Goal: Information Seeking & Learning: Learn about a topic

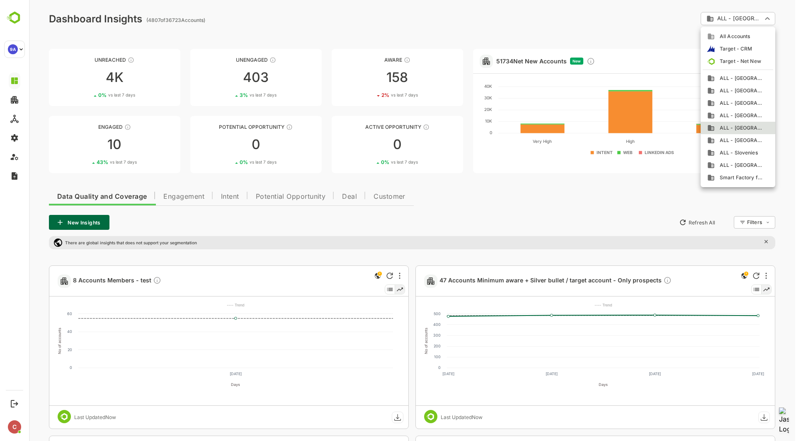
click at [619, 9] on div at bounding box center [412, 220] width 767 height 441
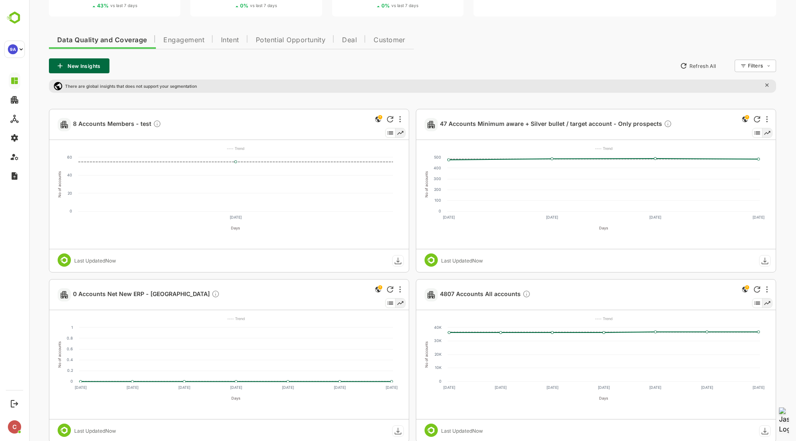
scroll to position [97, 0]
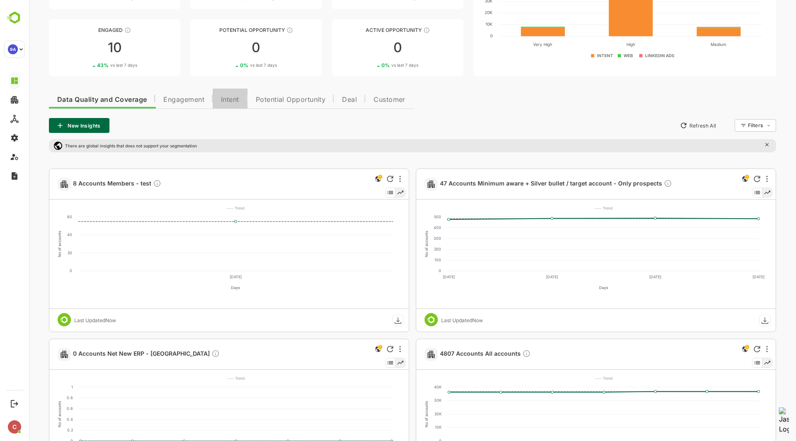
click at [233, 97] on span "Intent" at bounding box center [230, 100] width 18 height 7
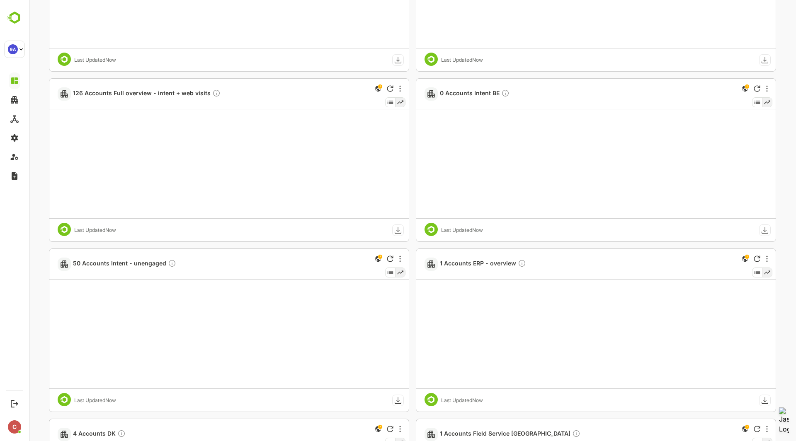
scroll to position [700, 0]
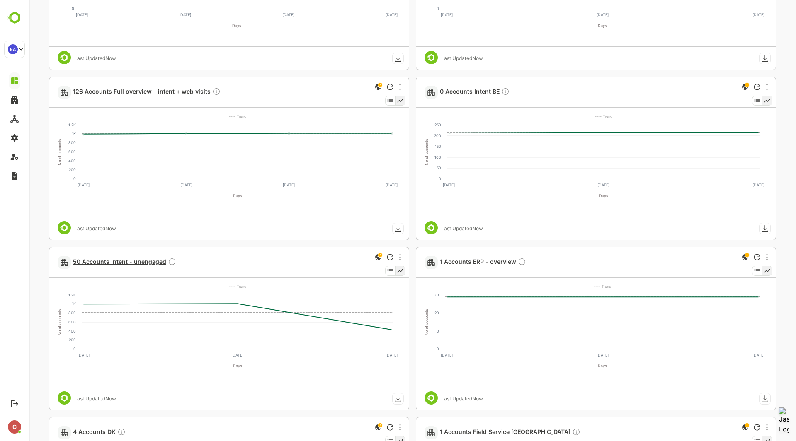
click at [135, 264] on span "50 Accounts Intent - unengaged" at bounding box center [124, 263] width 103 height 10
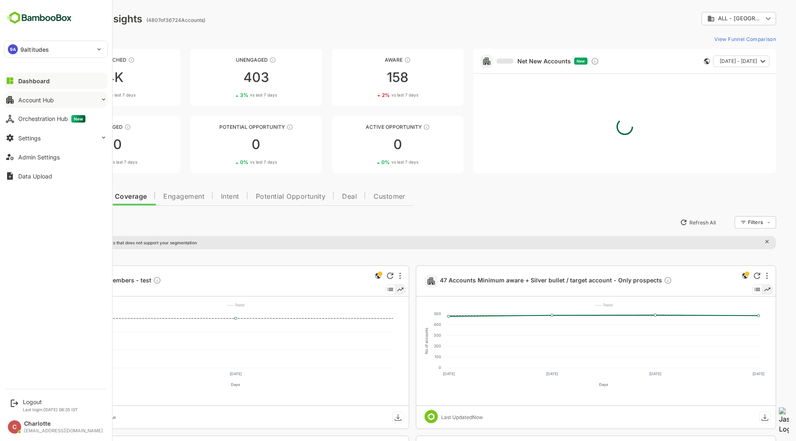
click at [60, 98] on button "Account Hub" at bounding box center [56, 100] width 104 height 17
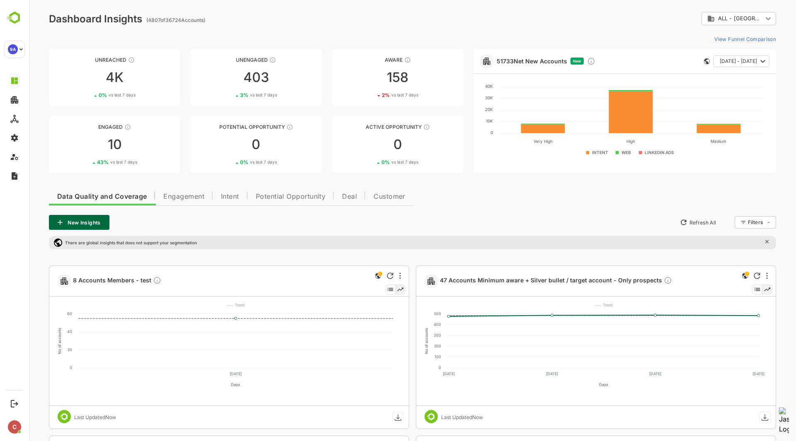
click at [198, 198] on span "Engagement" at bounding box center [183, 196] width 41 height 7
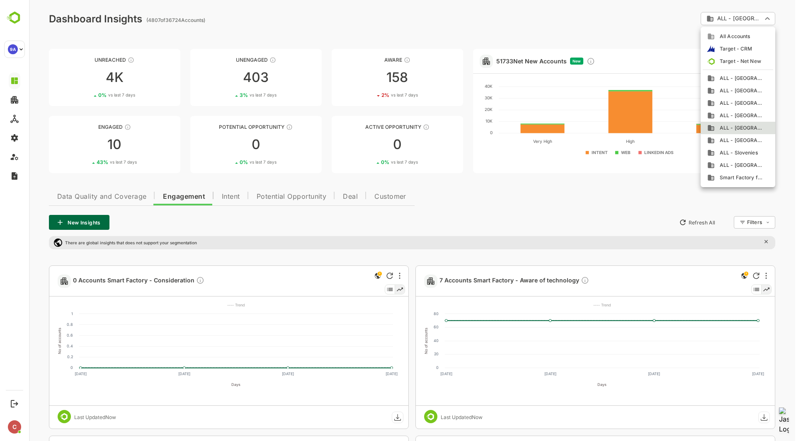
click at [740, 78] on span "ALL - [GEOGRAPHIC_DATA]" at bounding box center [738, 78] width 49 height 7
click at [738, 129] on span "ALL - [GEOGRAPHIC_DATA]" at bounding box center [738, 127] width 49 height 7
type input "**********"
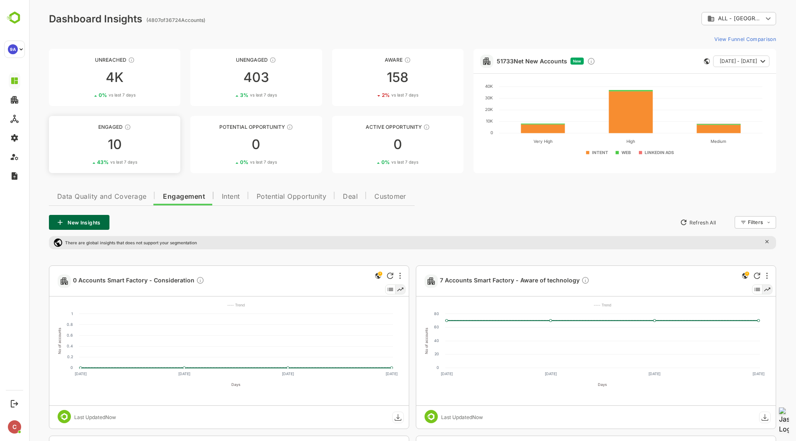
click at [107, 128] on div "Engaged" at bounding box center [114, 127] width 131 height 6
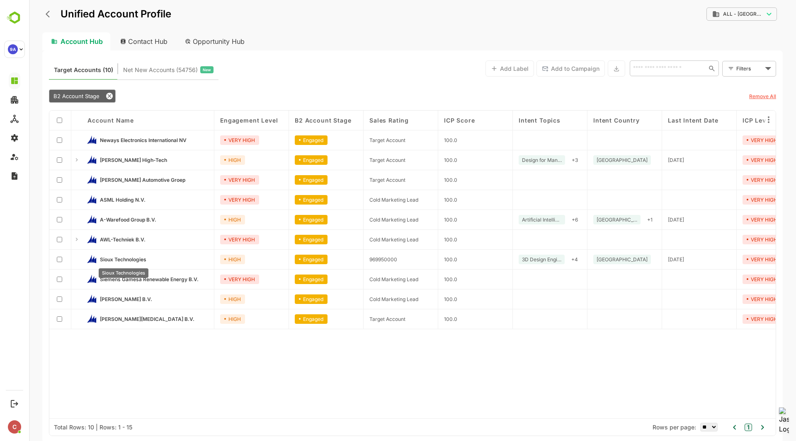
click at [134, 259] on span "Sioux Technologies" at bounding box center [123, 259] width 46 height 6
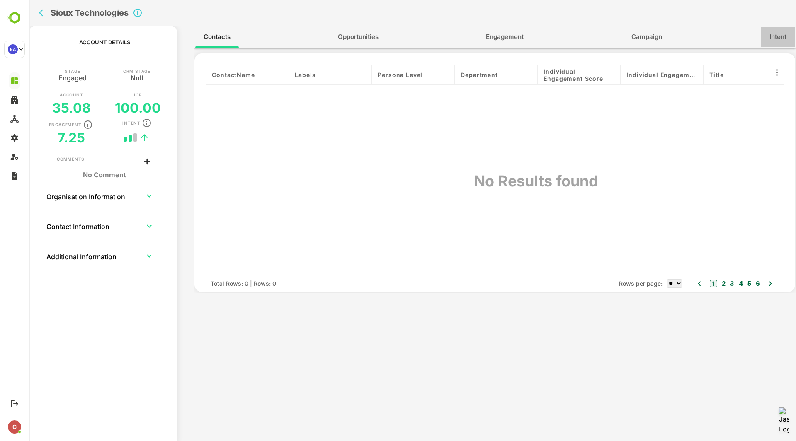
click at [778, 30] on button "Intent" at bounding box center [778, 37] width 34 height 20
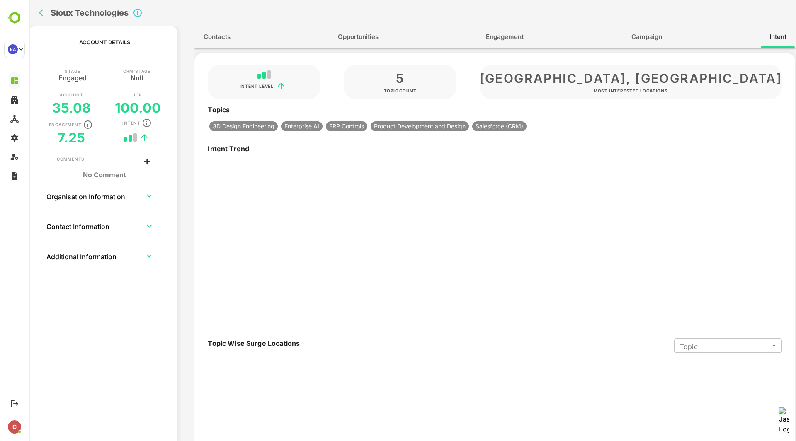
type input "**********"
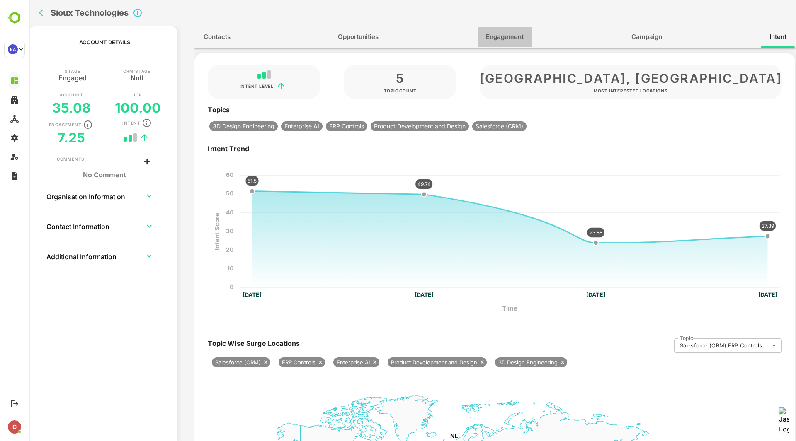
click at [521, 37] on span "Engagement" at bounding box center [505, 36] width 38 height 11
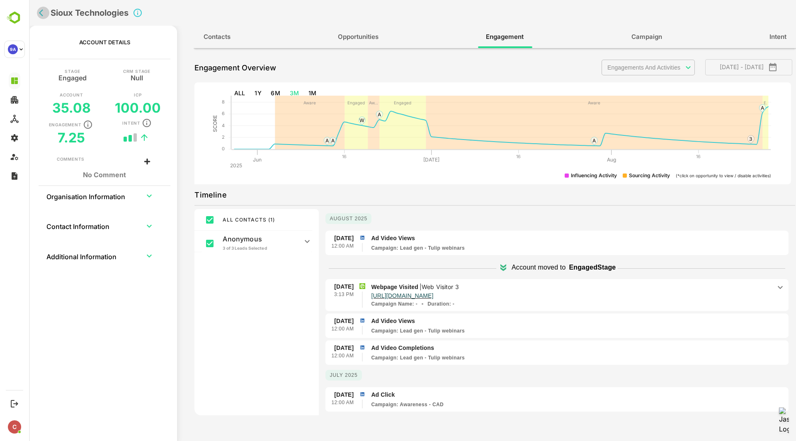
click at [44, 11] on icon "back" at bounding box center [43, 13] width 8 height 8
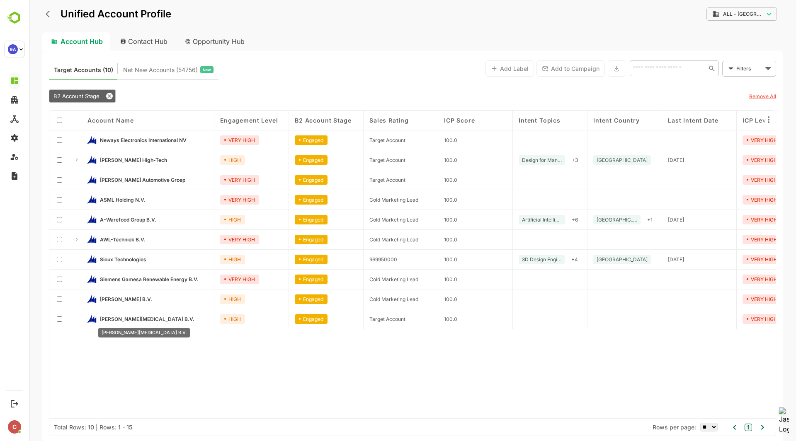
click at [121, 318] on span "[PERSON_NAME][MEDICAL_DATA] B.V." at bounding box center [147, 319] width 94 height 6
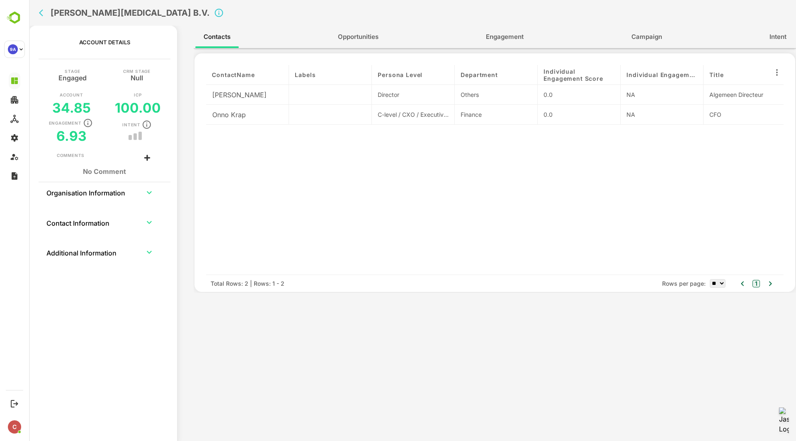
click at [530, 35] on button "Engagement" at bounding box center [504, 37] width 54 height 20
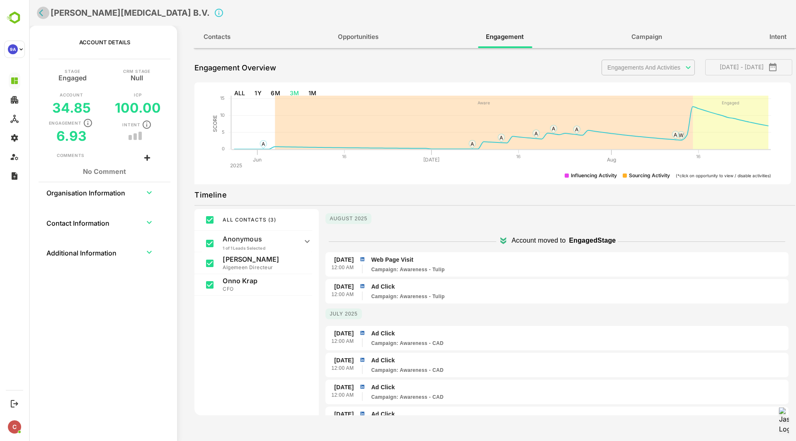
click at [40, 17] on icon "back" at bounding box center [43, 13] width 8 height 8
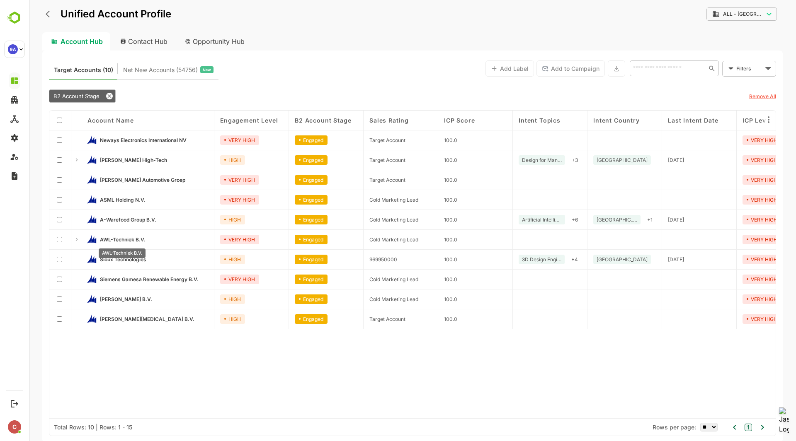
click at [122, 239] on span "AWL-Techniek B.V." at bounding box center [123, 240] width 46 height 6
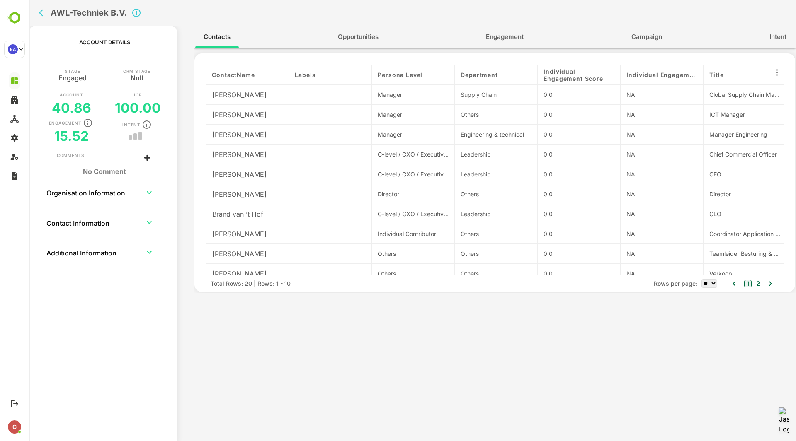
click at [505, 29] on button "Engagement" at bounding box center [504, 37] width 54 height 20
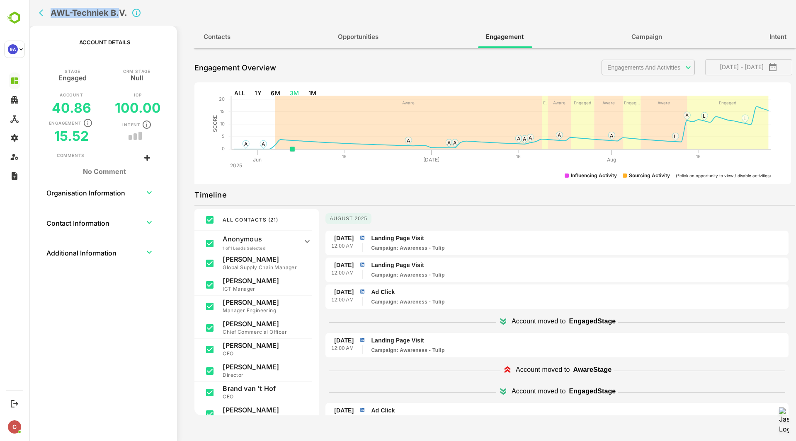
drag, startPoint x: 52, startPoint y: 9, endPoint x: 121, endPoint y: 9, distance: 69.2
click at [121, 9] on h2 "AWL-Techniek B.V." at bounding box center [89, 13] width 77 height 10
click at [148, 188] on icon "expand row" at bounding box center [149, 193] width 10 height 10
click at [149, 220] on icon "expand row" at bounding box center [149, 223] width 10 height 10
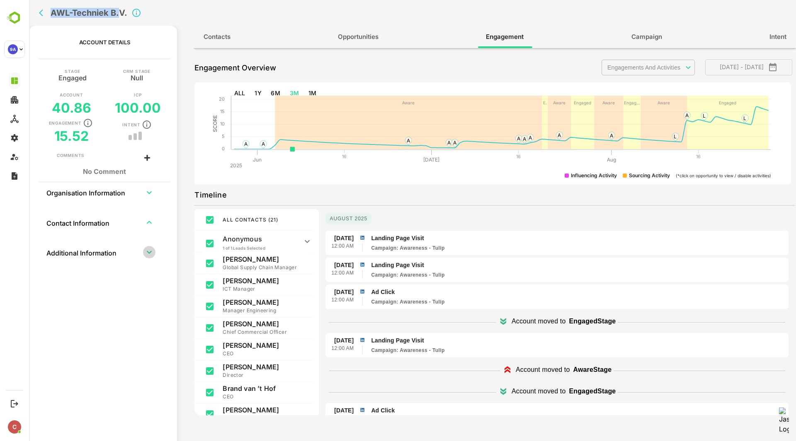
click at [148, 250] on icon "expand row" at bounding box center [149, 252] width 10 height 10
click at [148, 222] on icon "expand row" at bounding box center [149, 223] width 10 height 10
click at [147, 249] on icon "expand row" at bounding box center [149, 252] width 10 height 10
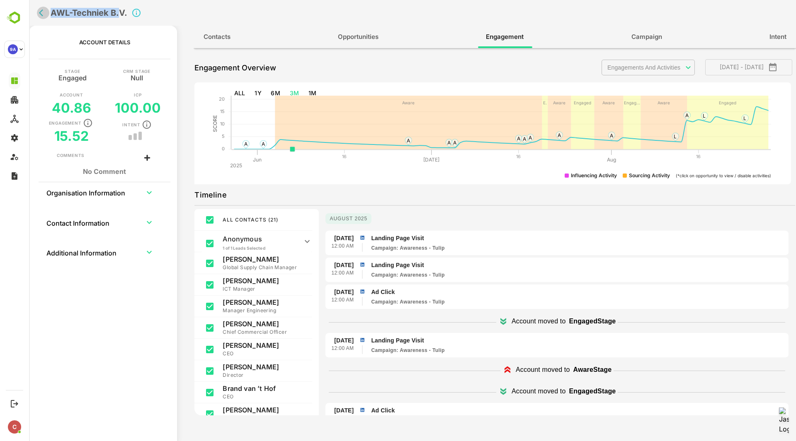
click at [43, 11] on icon "back" at bounding box center [43, 13] width 8 height 8
